Goal: Task Accomplishment & Management: Complete application form

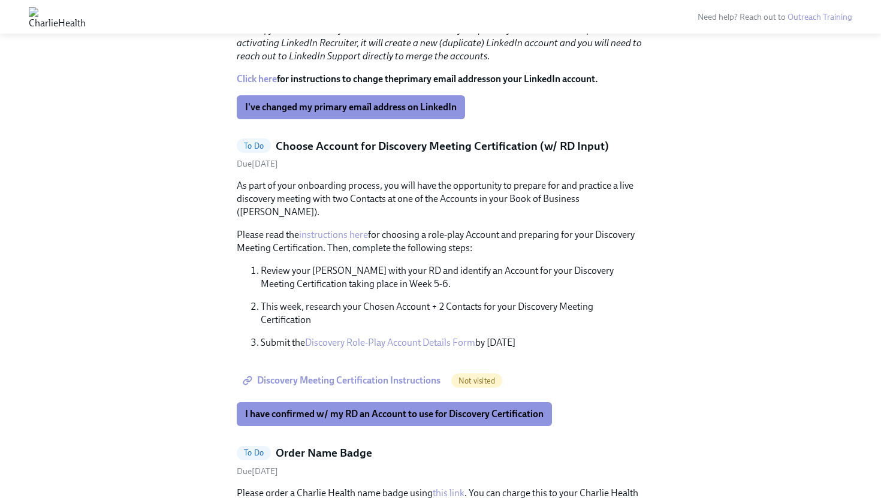
scroll to position [643, 0]
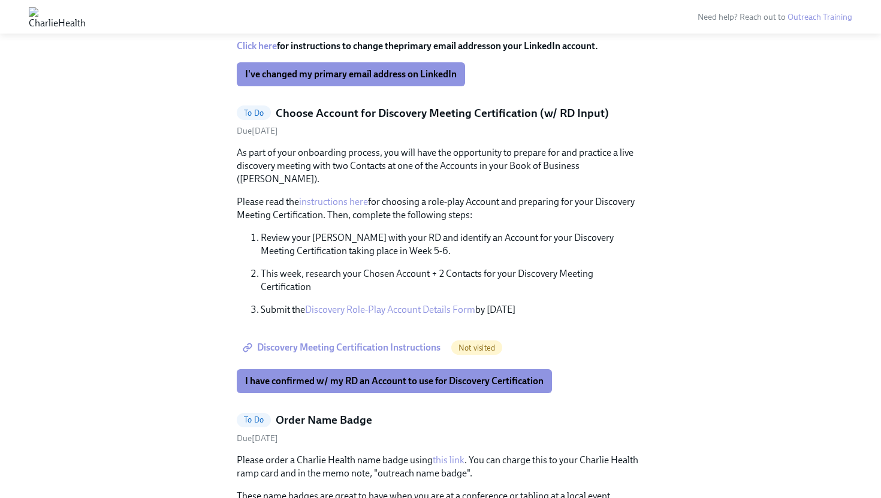
click at [385, 304] on link "Discovery Role-Play Account Details Form" at bounding box center [390, 309] width 170 height 11
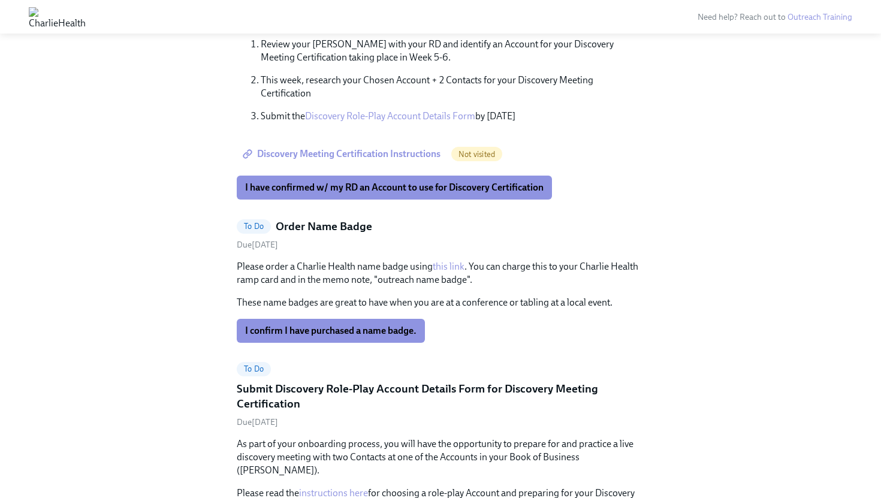
scroll to position [852, 0]
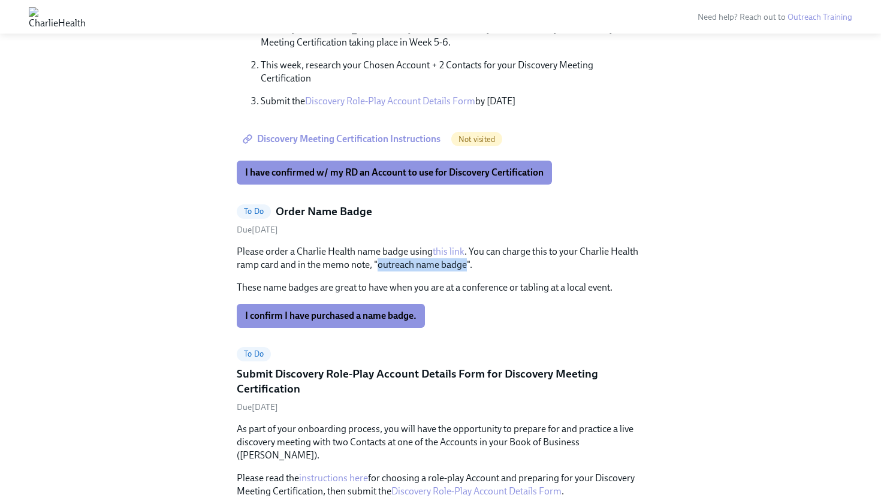
drag, startPoint x: 378, startPoint y: 252, endPoint x: 467, endPoint y: 249, distance: 88.7
click at [467, 249] on p "Please order a Charlie Health name badge using this link . You can charge this …" at bounding box center [440, 258] width 407 height 26
copy p "outreach name badge"
click at [342, 245] on p "Please order a Charlie Health name badge using this link . You can charge this …" at bounding box center [440, 258] width 407 height 26
click at [449, 246] on link "this link" at bounding box center [449, 251] width 32 height 11
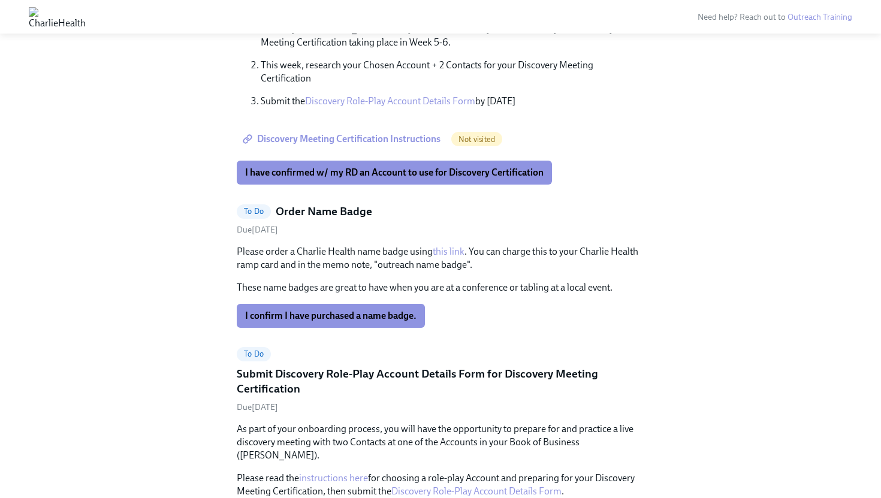
click at [400, 253] on p "Please order a Charlie Health name badge using this link . You can charge this …" at bounding box center [440, 258] width 407 height 26
drag, startPoint x: 378, startPoint y: 254, endPoint x: 465, endPoint y: 255, distance: 87.5
click at [465, 255] on p "Please order a Charlie Health name badge using this link . You can charge this …" at bounding box center [440, 258] width 407 height 26
click at [425, 255] on p "Please order a Charlie Health name badge using this link . You can charge this …" at bounding box center [440, 258] width 407 height 26
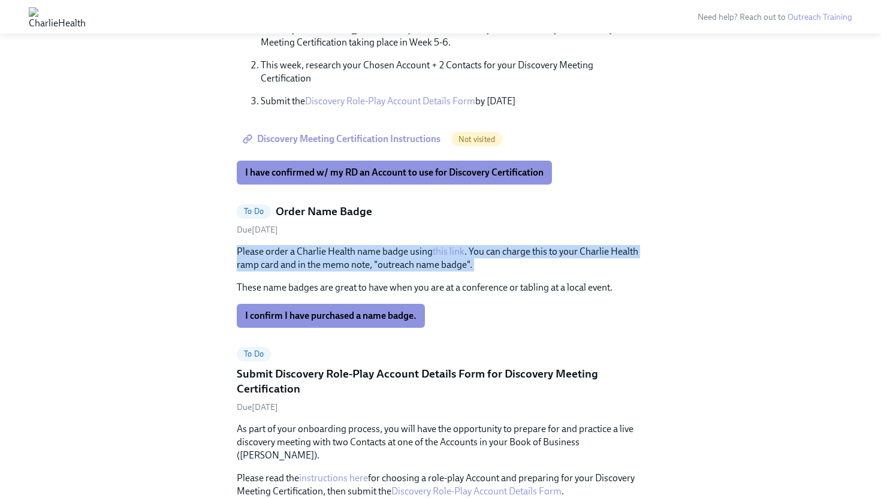
click at [425, 255] on p "Please order a Charlie Health name badge using this link . You can charge this …" at bounding box center [440, 258] width 407 height 26
click at [385, 253] on p "Please order a Charlie Health name badge using this link . You can charge this …" at bounding box center [440, 258] width 407 height 26
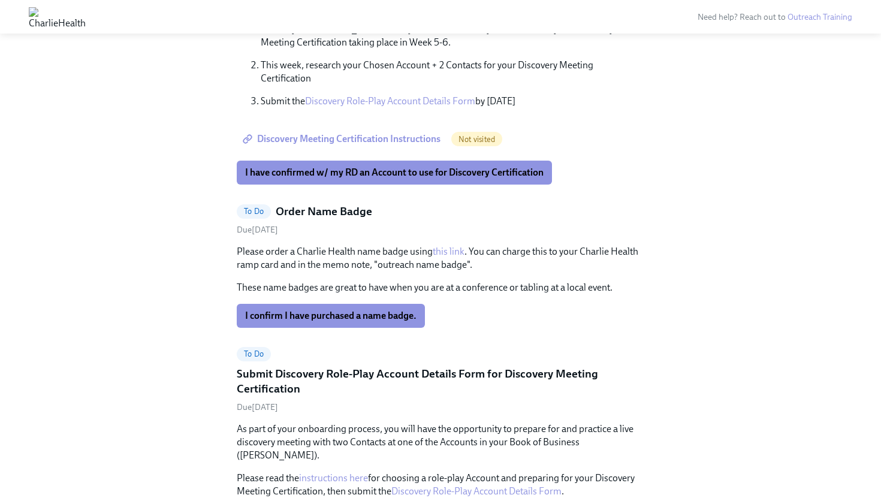
drag, startPoint x: 380, startPoint y: 253, endPoint x: 468, endPoint y: 251, distance: 88.1
click at [468, 251] on p "Please order a Charlie Health name badge using this link . You can charge this …" at bounding box center [440, 258] width 407 height 26
drag, startPoint x: 468, startPoint y: 252, endPoint x: 380, endPoint y: 253, distance: 88.1
click at [380, 253] on p "Please order a Charlie Health name badge using this link . You can charge this …" at bounding box center [440, 258] width 407 height 26
copy p "outreach name badge"
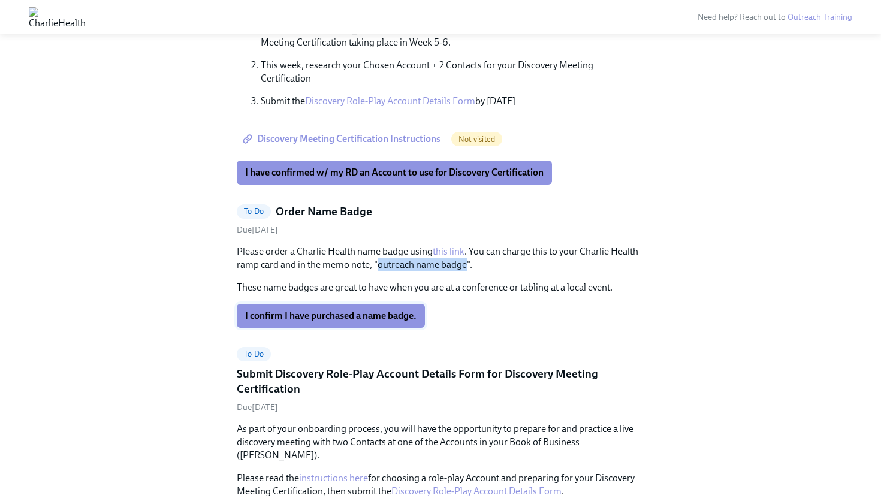
click at [337, 310] on span "I confirm I have purchased a name badge." at bounding box center [330, 316] width 171 height 12
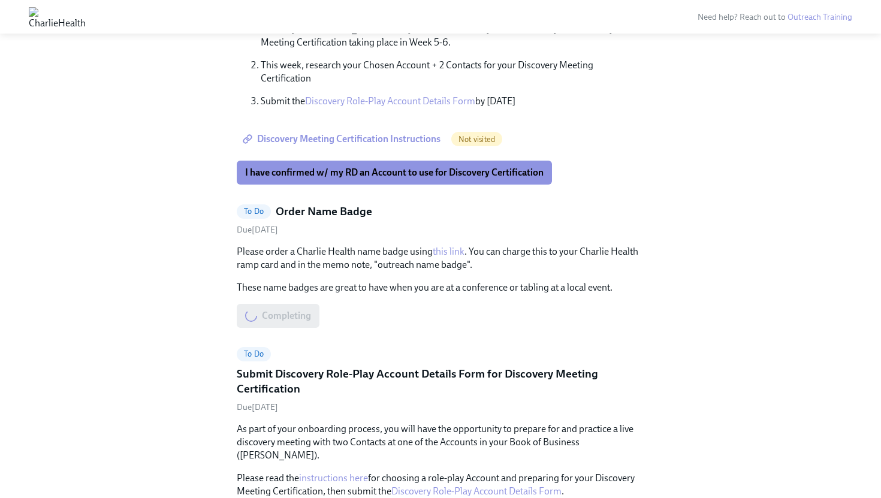
click at [276, 245] on p "Please order a Charlie Health name badge using this link . You can charge this …" at bounding box center [440, 258] width 407 height 26
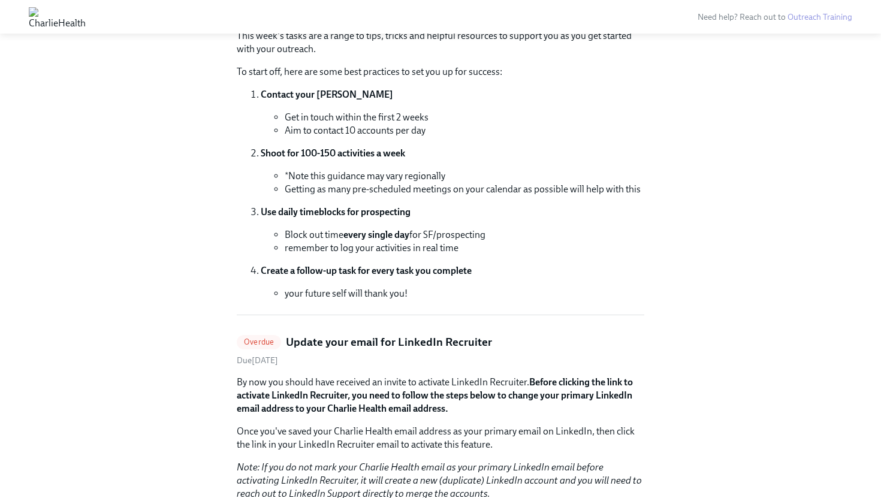
scroll to position [0, 0]
